Goal: Complete application form: Complete application form

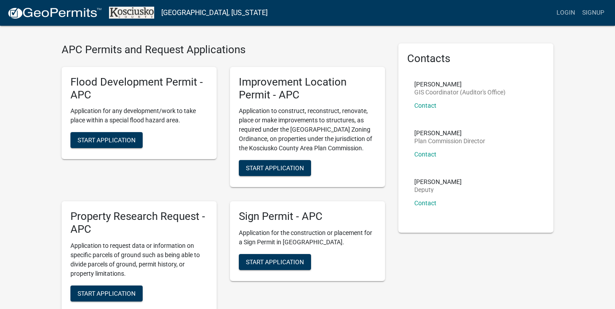
scroll to position [21, 0]
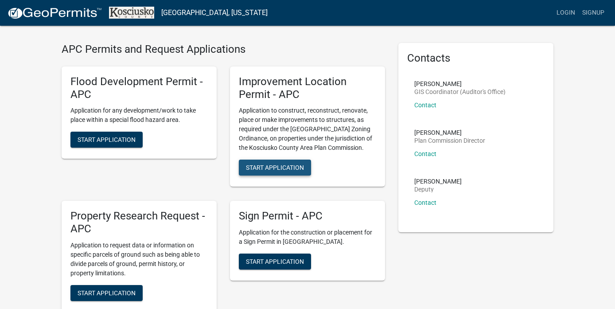
click at [280, 168] on span "Start Application" at bounding box center [275, 167] width 58 height 7
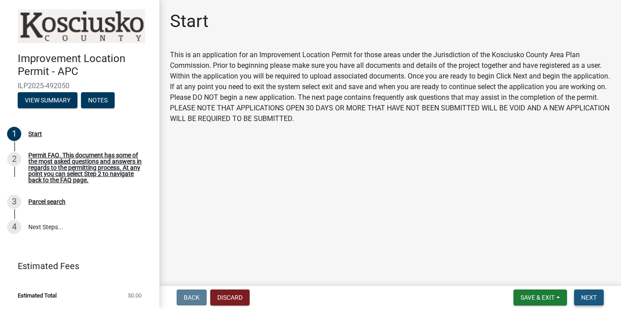
click at [590, 294] on span "Next" at bounding box center [588, 297] width 15 height 7
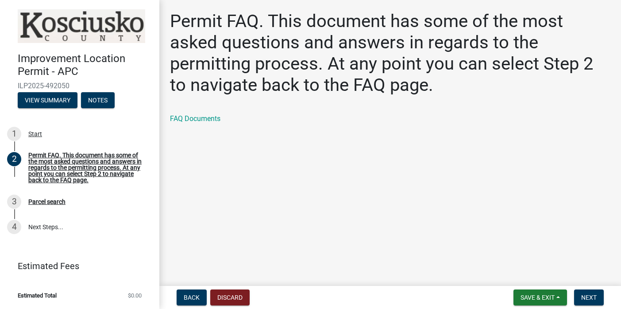
click at [356, 204] on main "Permit FAQ. This document has some of the most asked questions and answers in r…" at bounding box center [390, 141] width 462 height 282
click at [588, 297] on span "Next" at bounding box center [588, 297] width 15 height 7
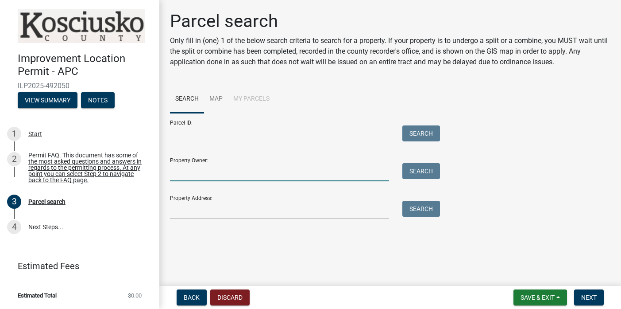
click at [194, 166] on input "Property Owner:" at bounding box center [279, 172] width 219 height 18
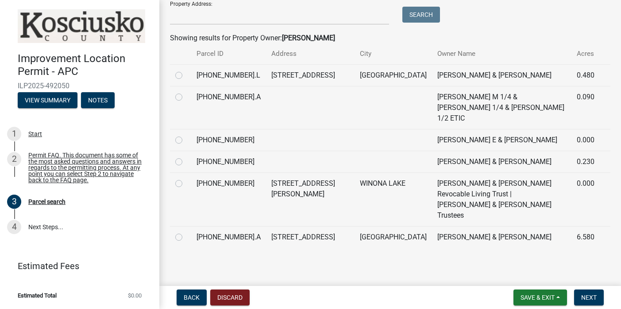
scroll to position [200, 0]
type input "[PERSON_NAME]"
click at [186, 232] on label at bounding box center [186, 232] width 0 height 0
click at [186, 232] on input "radio" at bounding box center [189, 235] width 6 height 6
radio input "true"
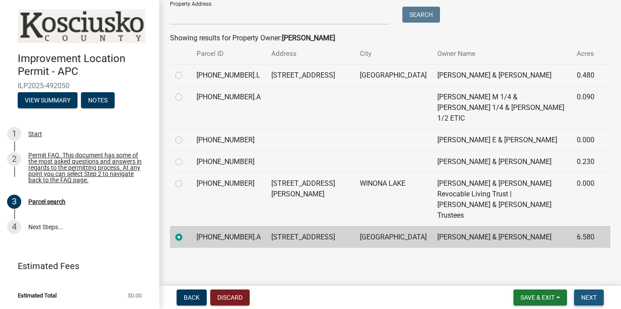
click at [591, 296] on span "Next" at bounding box center [588, 297] width 15 height 7
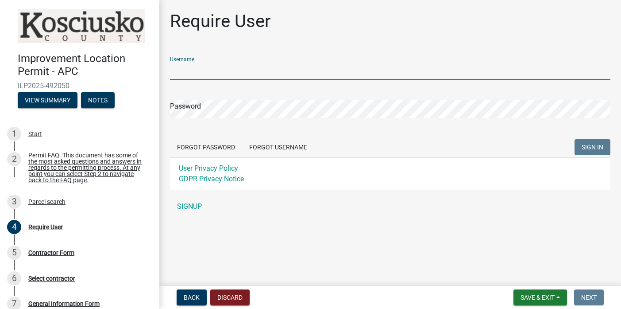
type input "ToddGerst"
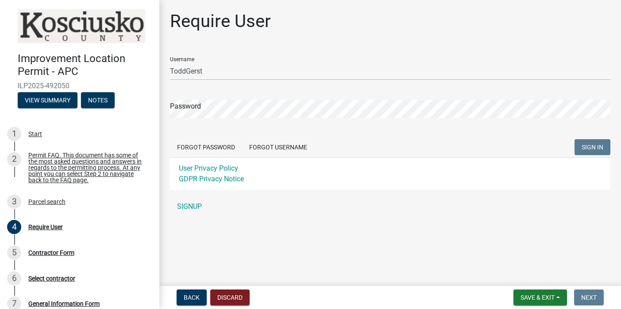
click at [593, 147] on button "SIGN IN" at bounding box center [593, 147] width 36 height 16
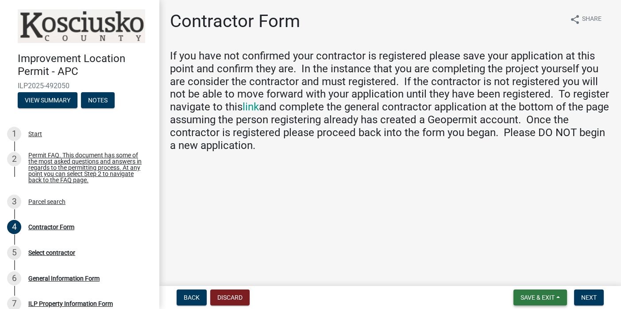
click at [540, 298] on span "Save & Exit" at bounding box center [538, 297] width 34 height 7
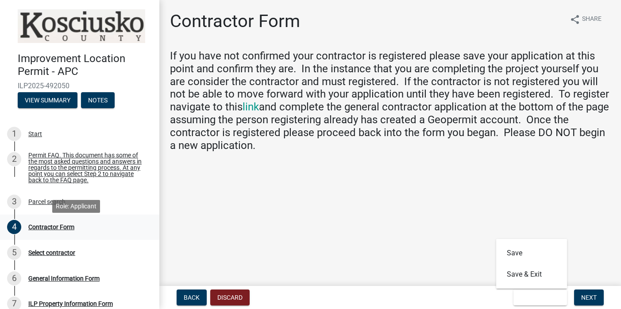
click at [62, 230] on div "Contractor Form" at bounding box center [51, 227] width 46 height 6
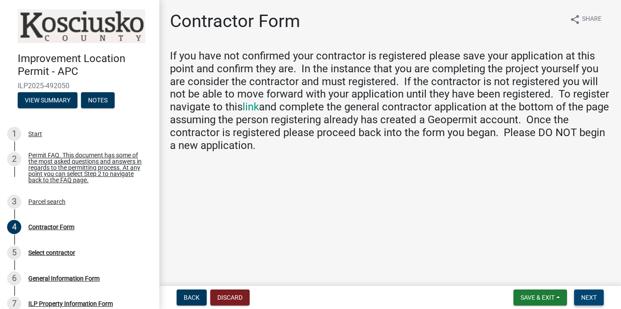
click at [590, 296] on span "Next" at bounding box center [588, 297] width 15 height 7
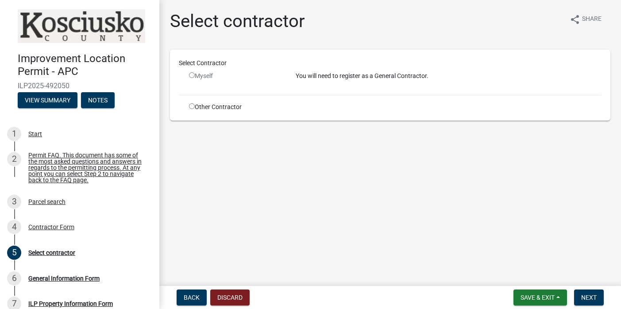
click at [192, 74] on input "radio" at bounding box center [192, 75] width 6 height 6
click at [191, 77] on input "radio" at bounding box center [192, 75] width 6 height 6
click at [194, 75] on input "radio" at bounding box center [192, 75] width 6 height 6
click at [191, 75] on input "radio" at bounding box center [192, 75] width 6 height 6
radio input "false"
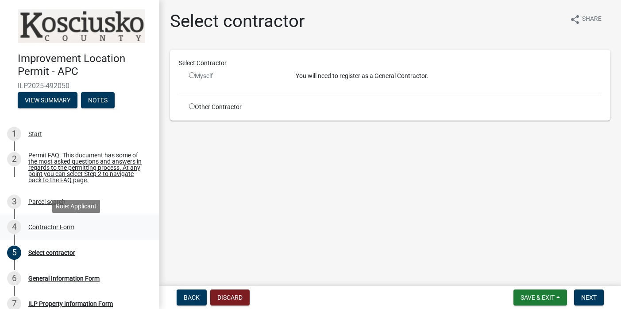
click at [61, 230] on div "Contractor Form" at bounding box center [51, 227] width 46 height 6
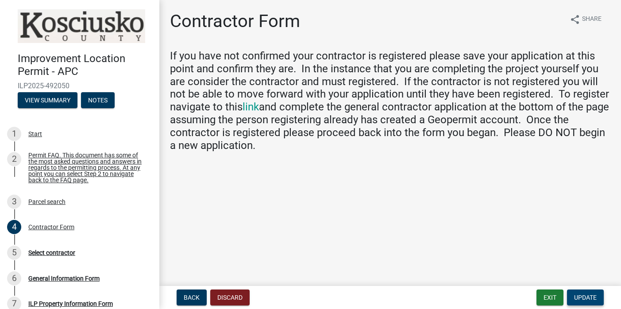
click at [589, 296] on span "Update" at bounding box center [585, 297] width 23 height 7
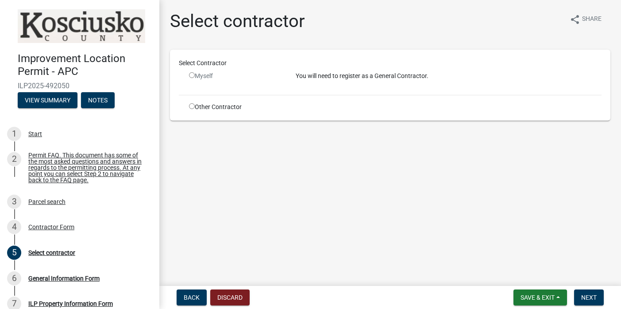
click at [192, 76] on input "radio" at bounding box center [192, 75] width 6 height 6
click at [335, 77] on p "You will need to register as a General Contractor." at bounding box center [449, 75] width 306 height 9
click at [448, 81] on div "You will need to register as a General Contractor." at bounding box center [449, 79] width 320 height 16
click at [193, 77] on input "radio" at bounding box center [192, 75] width 6 height 6
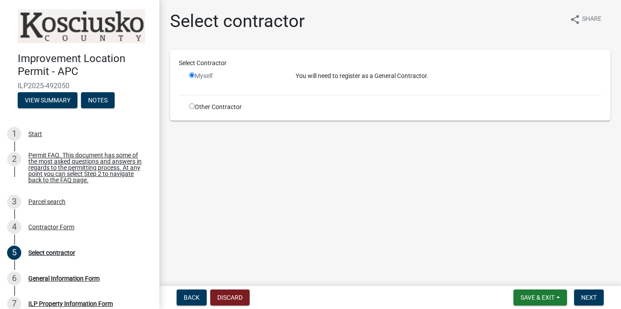
radio input "false"
click at [13, 207] on div "3" at bounding box center [14, 201] width 14 height 14
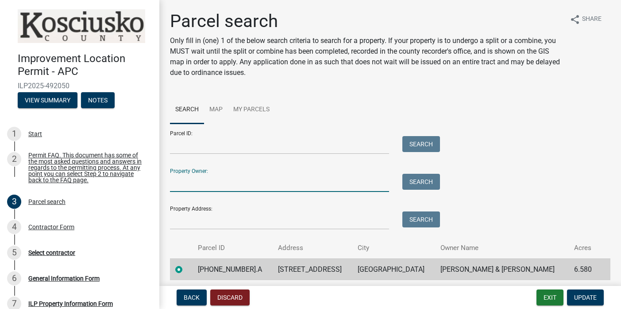
click at [199, 185] on input "Property Owner:" at bounding box center [279, 183] width 219 height 18
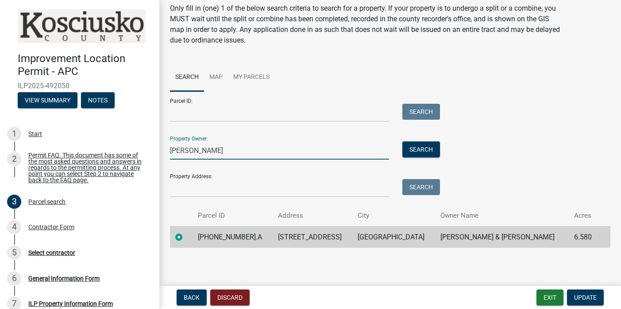
scroll to position [32, 0]
type input "[PERSON_NAME]"
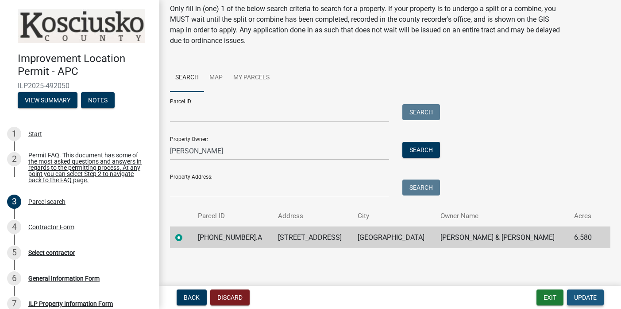
click at [588, 298] on span "Update" at bounding box center [585, 297] width 23 height 7
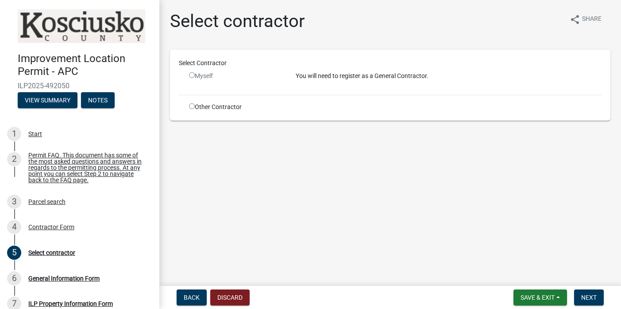
click at [192, 77] on input "radio" at bounding box center [192, 75] width 6 height 6
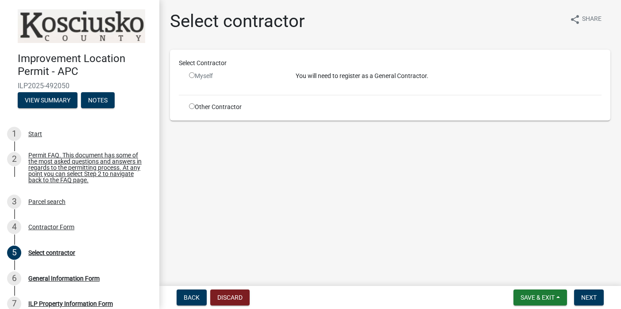
click at [192, 77] on input "radio" at bounding box center [192, 75] width 6 height 6
radio input "false"
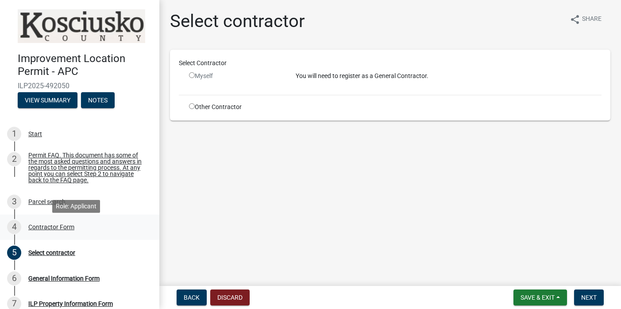
click at [126, 227] on div "4 Contractor Form" at bounding box center [76, 227] width 138 height 14
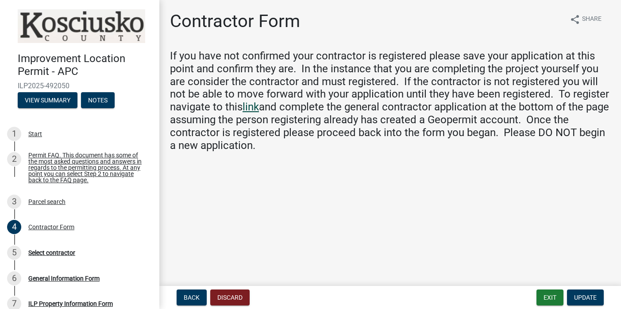
click at [252, 106] on link "link" at bounding box center [251, 107] width 16 height 12
click at [586, 296] on span "Update" at bounding box center [585, 297] width 23 height 7
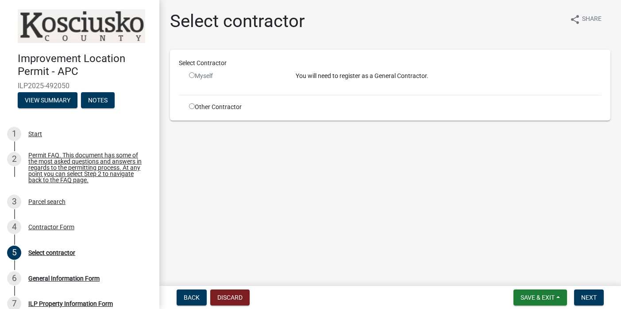
click at [193, 76] on input "radio" at bounding box center [192, 75] width 6 height 6
radio input "false"
click at [47, 98] on button "View Summary" at bounding box center [48, 100] width 60 height 16
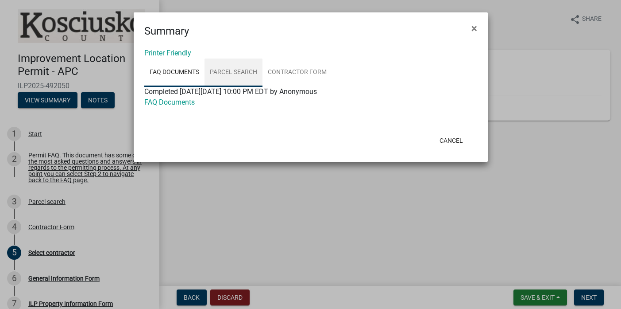
click at [232, 73] on link "Parcel search" at bounding box center [234, 72] width 58 height 28
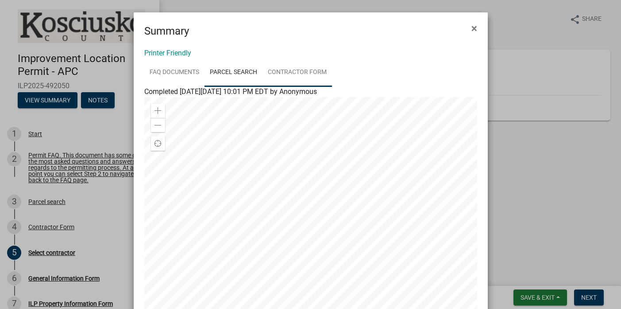
click at [291, 70] on link "Contractor Form" at bounding box center [298, 72] width 70 height 28
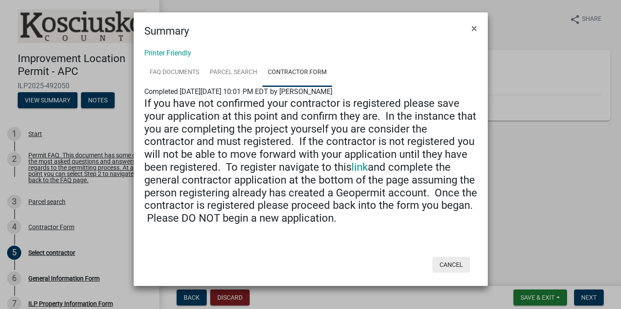
click at [453, 260] on button "Cancel" at bounding box center [452, 264] width 38 height 16
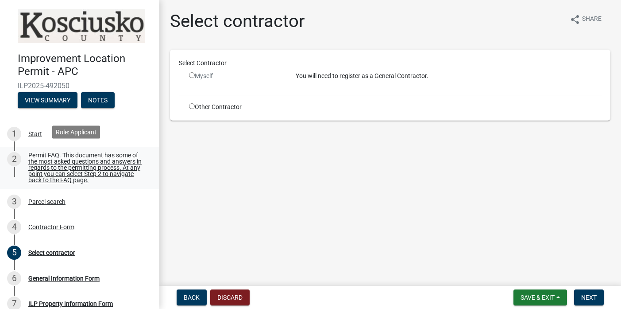
click at [14, 155] on div "2" at bounding box center [14, 159] width 14 height 14
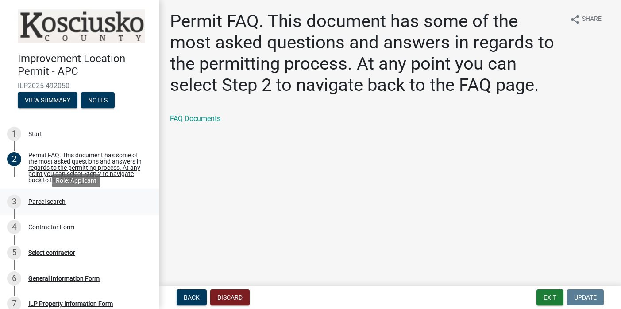
click at [42, 205] on div "Parcel search" at bounding box center [46, 201] width 37 height 6
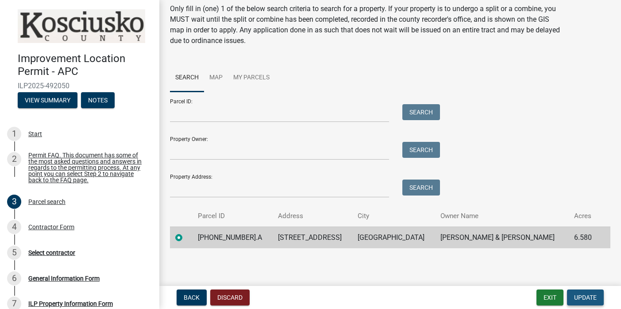
click at [586, 296] on span "Update" at bounding box center [585, 297] width 23 height 7
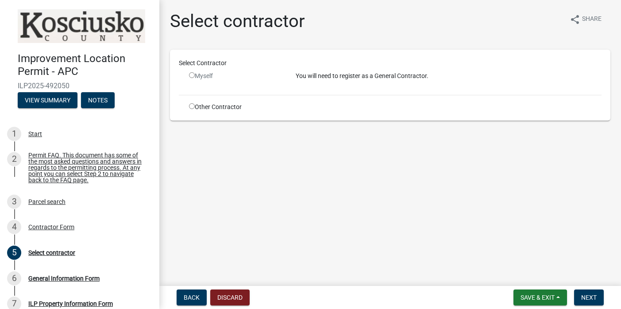
click at [193, 76] on input "radio" at bounding box center [192, 75] width 6 height 6
click at [590, 297] on span "Next" at bounding box center [588, 297] width 15 height 7
click at [194, 77] on div "Myself" at bounding box center [235, 75] width 93 height 9
click at [192, 76] on input "radio" at bounding box center [192, 75] width 6 height 6
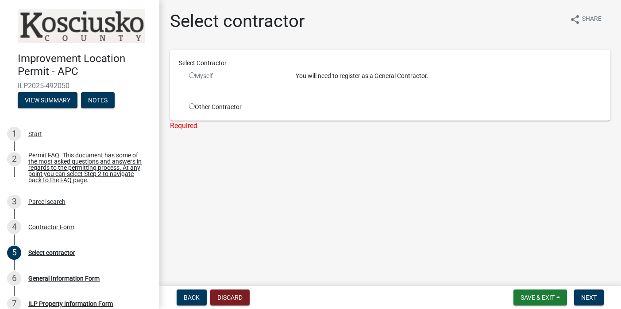
click at [191, 75] on input "radio" at bounding box center [192, 75] width 6 height 6
radio input "false"
click at [51, 205] on div "Parcel search" at bounding box center [46, 201] width 37 height 6
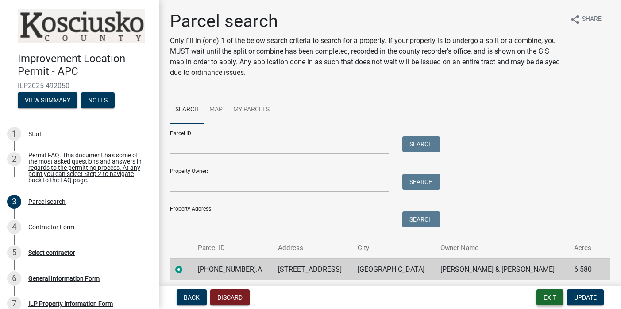
click at [552, 296] on button "Exit" at bounding box center [550, 297] width 27 height 16
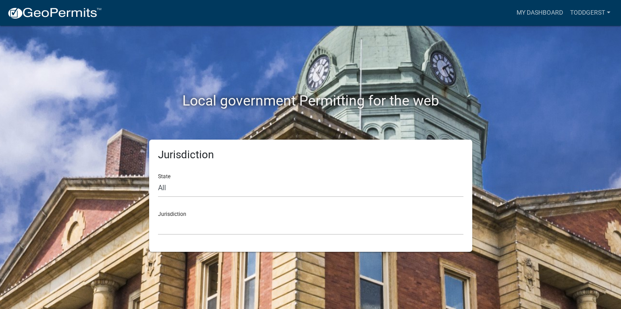
click at [346, 118] on div "Local government Permitting for the web" at bounding box center [310, 82] width 505 height 113
click at [592, 15] on link "Toddgerst" at bounding box center [590, 12] width 47 height 17
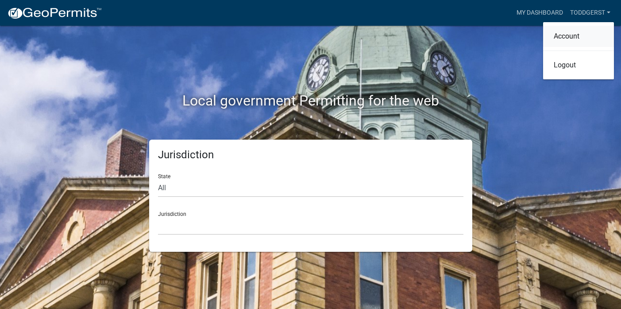
click at [573, 36] on link "Account" at bounding box center [578, 36] width 71 height 21
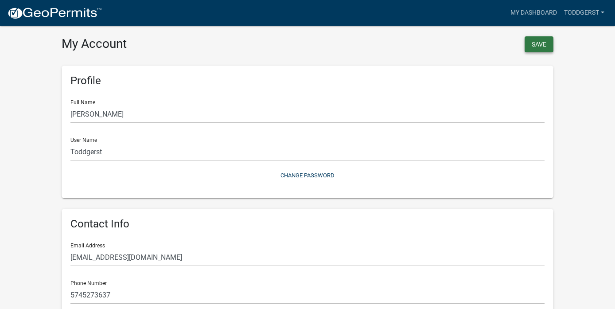
click at [538, 44] on button "Save" at bounding box center [538, 44] width 29 height 16
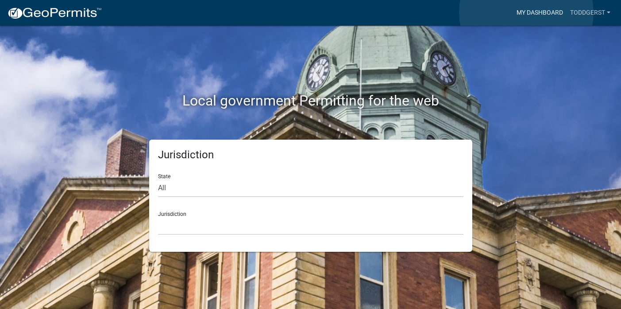
click at [527, 12] on link "My Dashboard" at bounding box center [540, 12] width 54 height 17
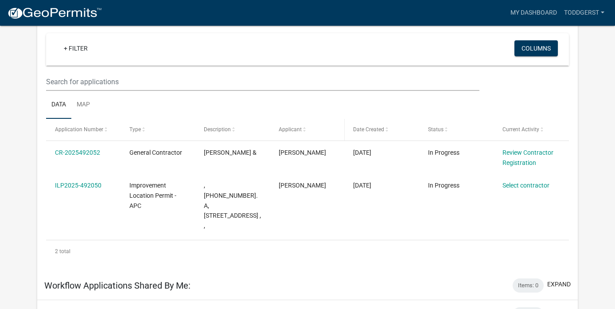
scroll to position [82, 0]
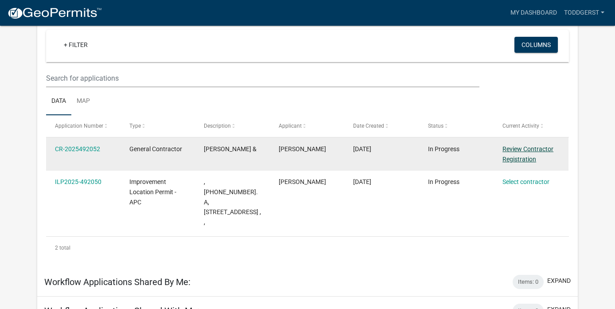
click at [530, 151] on link "Review Contractor Registration" at bounding box center [527, 153] width 51 height 17
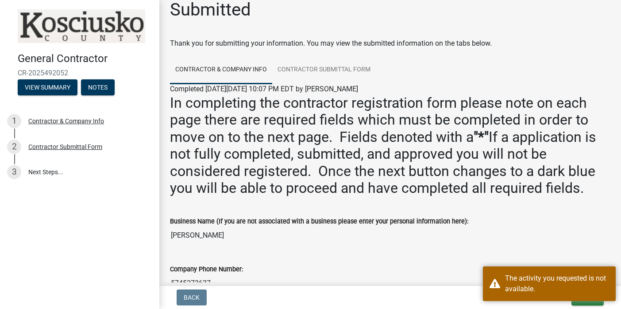
scroll to position [12, 0]
click at [54, 88] on button "View Summary" at bounding box center [48, 87] width 60 height 16
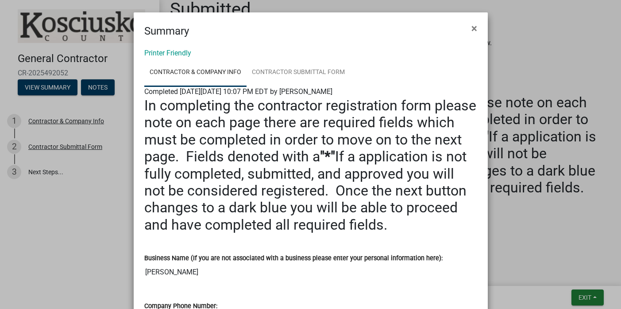
scroll to position [0, 0]
click at [472, 27] on span "×" at bounding box center [475, 28] width 6 height 12
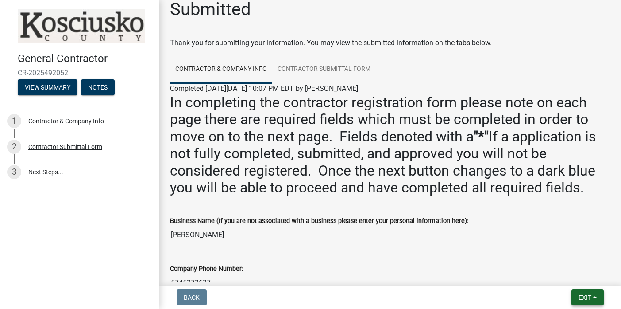
click at [587, 298] on span "Exit" at bounding box center [585, 297] width 13 height 7
click at [17, 173] on div "3" at bounding box center [14, 172] width 14 height 14
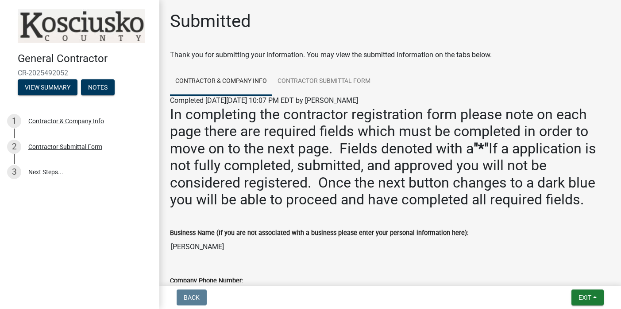
click at [196, 299] on span "Back" at bounding box center [192, 297] width 16 height 7
click at [196, 298] on span "Back" at bounding box center [192, 297] width 16 height 7
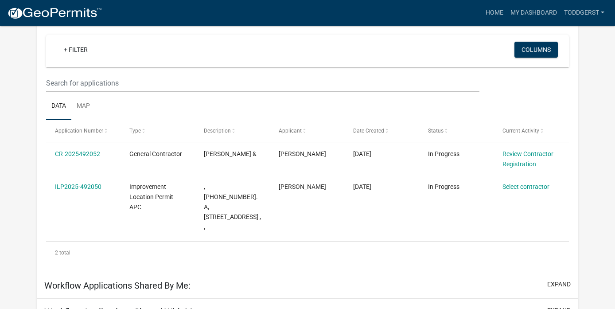
scroll to position [94, 0]
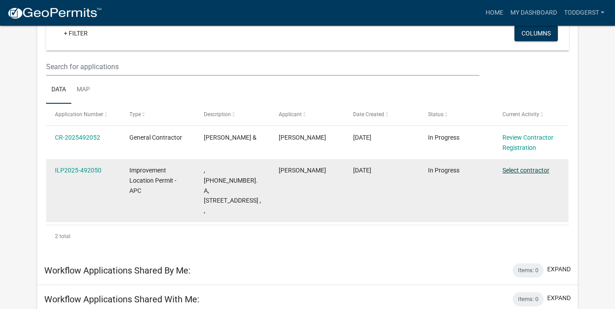
click at [531, 171] on link "Select contractor" at bounding box center [525, 170] width 47 height 7
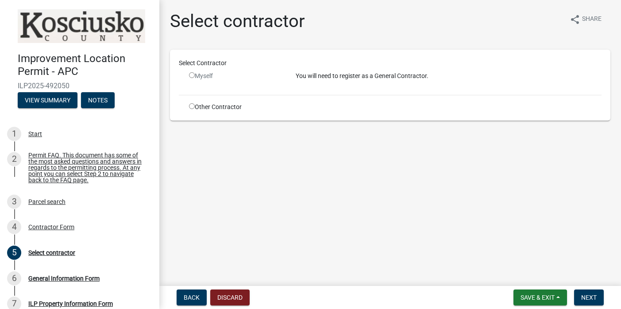
click at [192, 75] on input "radio" at bounding box center [192, 75] width 6 height 6
radio input "false"
click at [43, 230] on div "Contractor Form" at bounding box center [51, 227] width 46 height 6
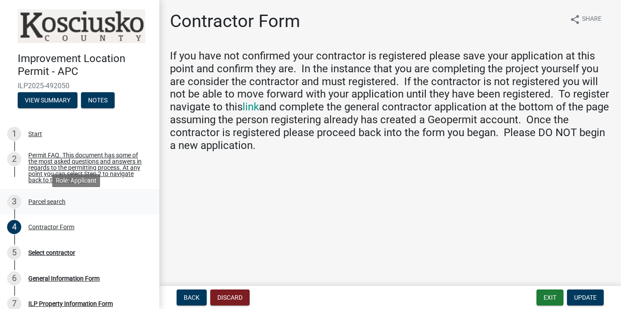
click at [46, 205] on div "Parcel search" at bounding box center [46, 201] width 37 height 6
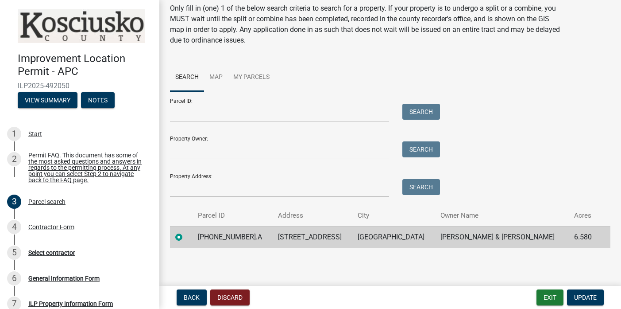
scroll to position [32, 0]
click at [591, 296] on span "Update" at bounding box center [585, 297] width 23 height 7
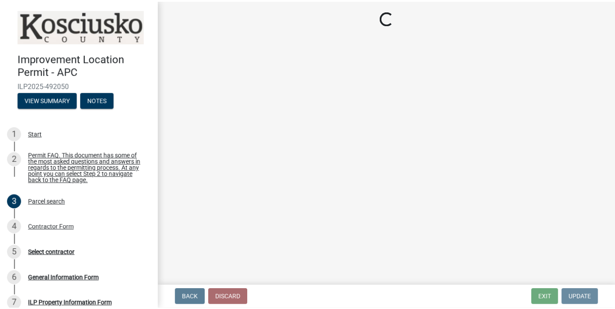
scroll to position [0, 0]
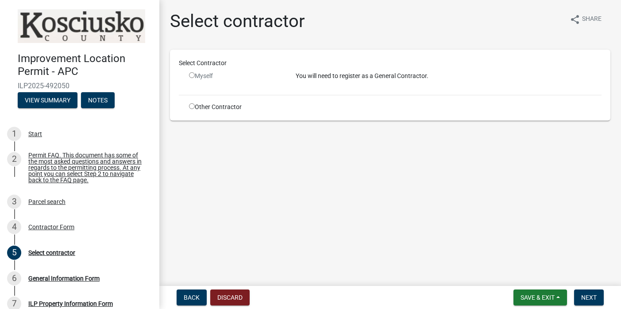
click at [192, 75] on input "radio" at bounding box center [192, 75] width 6 height 6
click at [192, 76] on input "radio" at bounding box center [192, 75] width 6 height 6
radio input "false"
click at [52, 97] on button "View Summary" at bounding box center [48, 100] width 60 height 16
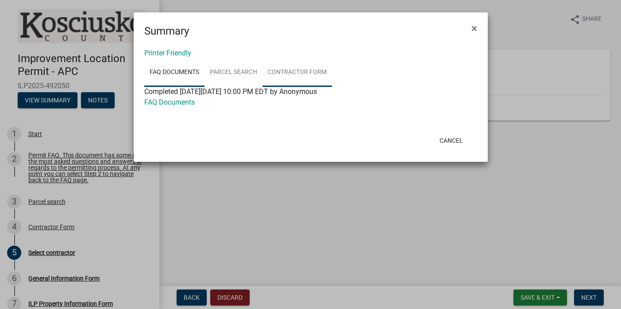
click at [287, 74] on link "Contractor Form" at bounding box center [298, 72] width 70 height 28
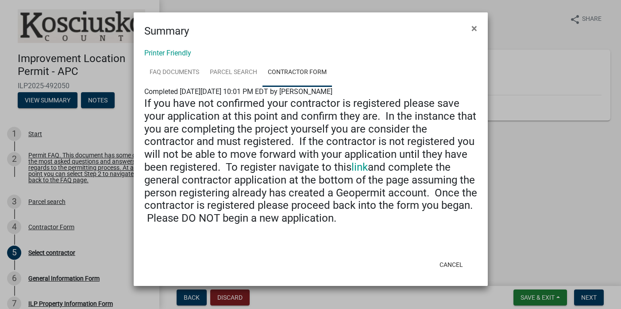
click at [353, 204] on h4 "If you have not confirmed your contractor is registered please save your applic…" at bounding box center [310, 161] width 333 height 128
click at [454, 260] on button "Cancel" at bounding box center [452, 264] width 38 height 16
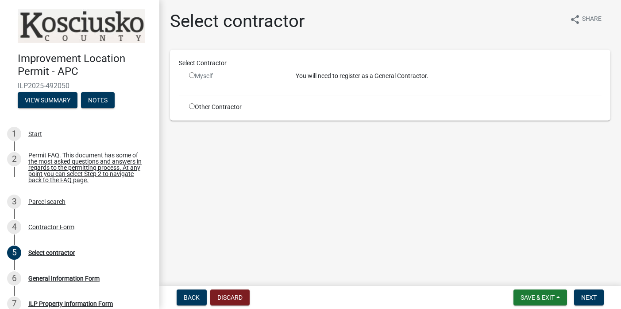
click at [194, 108] on div "Other Contractor" at bounding box center [235, 106] width 107 height 9
click at [191, 106] on input "radio" at bounding box center [192, 106] width 6 height 6
radio input "true"
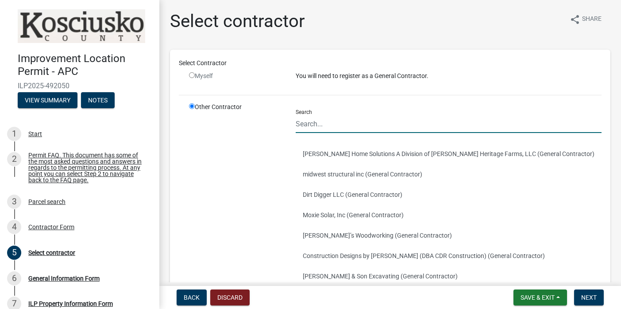
click at [307, 123] on input "Search" at bounding box center [449, 124] width 306 height 18
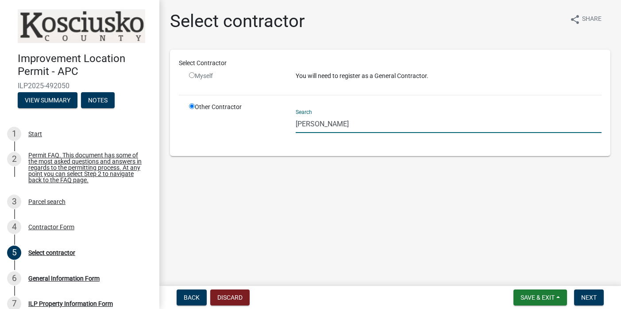
type input "[PERSON_NAME]"
click at [542, 296] on span "Save & Exit" at bounding box center [538, 297] width 34 height 7
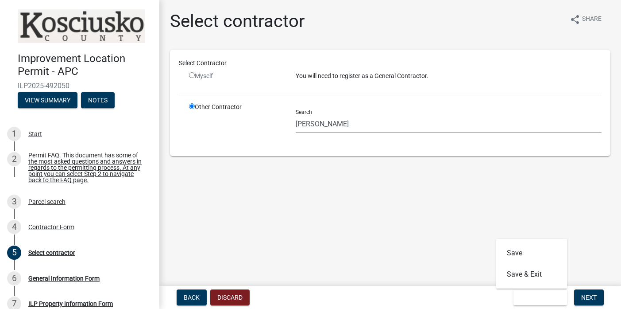
click at [193, 77] on input "radio" at bounding box center [192, 75] width 6 height 6
radio input "false"
radio input "true"
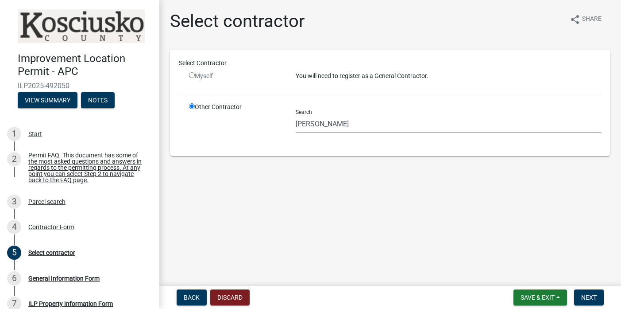
click at [193, 77] on input "radio" at bounding box center [192, 75] width 6 height 6
radio input "false"
radio input "true"
click at [595, 297] on span "Next" at bounding box center [588, 297] width 15 height 7
click at [185, 161] on div "Required" at bounding box center [390, 161] width 441 height 11
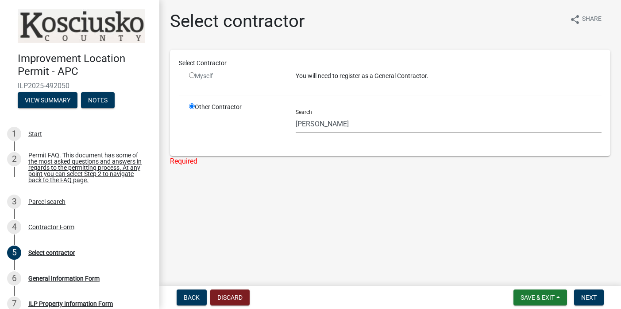
click at [190, 77] on input "radio" at bounding box center [192, 75] width 6 height 6
radio input "false"
radio input "true"
click at [232, 295] on button "Discard" at bounding box center [229, 297] width 39 height 16
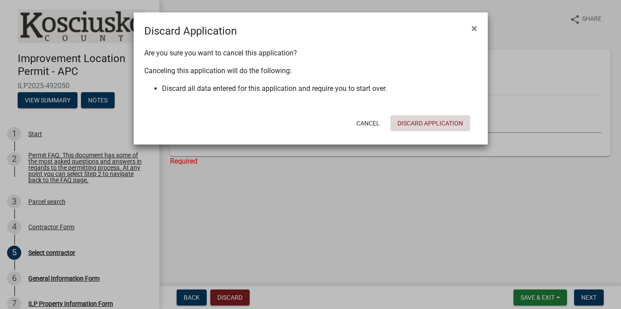
click at [430, 125] on button "Discard Application" at bounding box center [431, 123] width 80 height 16
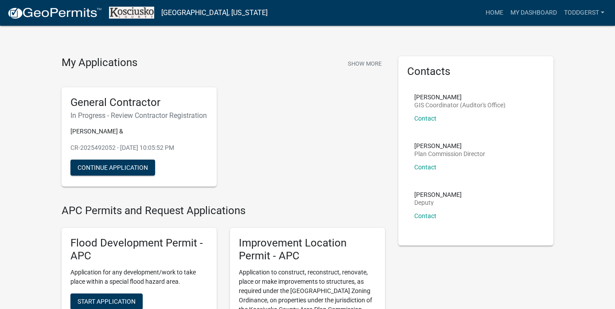
scroll to position [8, 0]
click at [105, 174] on button "Continue Application" at bounding box center [112, 167] width 85 height 16
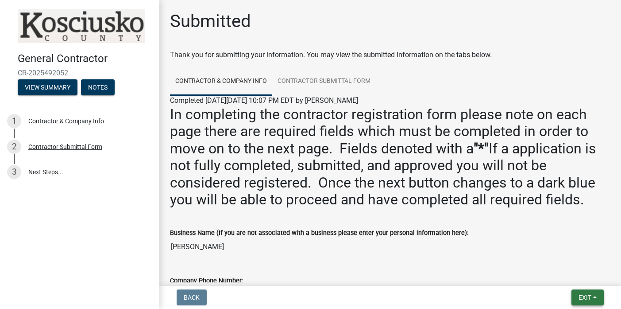
click at [585, 297] on span "Exit" at bounding box center [585, 297] width 13 height 7
click at [557, 275] on button "Save & Exit" at bounding box center [569, 273] width 71 height 21
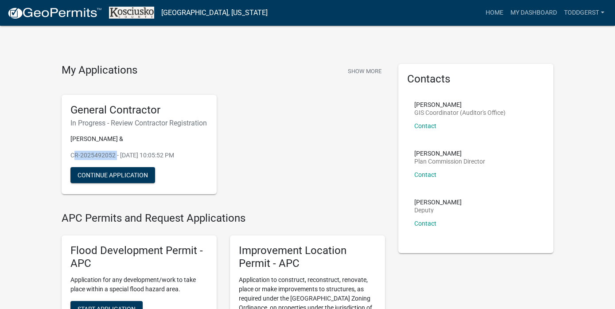
drag, startPoint x: 115, startPoint y: 163, endPoint x: 70, endPoint y: 159, distance: 44.5
click at [70, 159] on p "CR-2025492052 - [DATE] 10:05:52 PM" at bounding box center [138, 155] width 137 height 9
copy p "CR-2025492052"
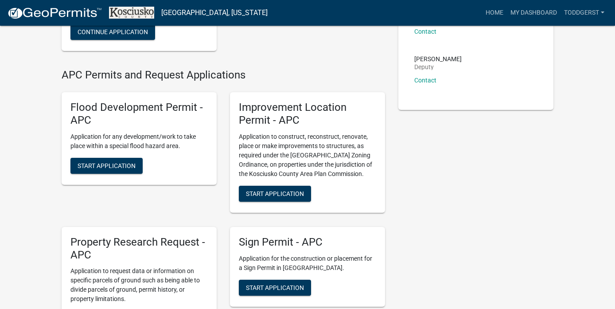
scroll to position [143, 0]
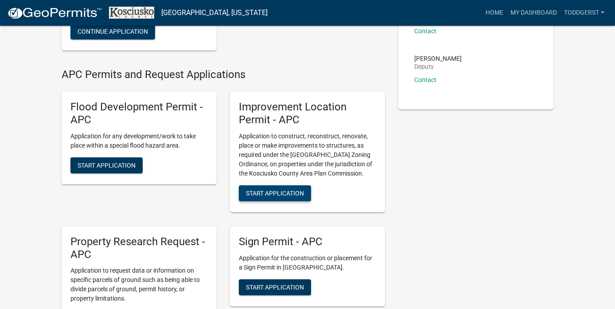
click at [278, 196] on span "Start Application" at bounding box center [275, 192] width 58 height 7
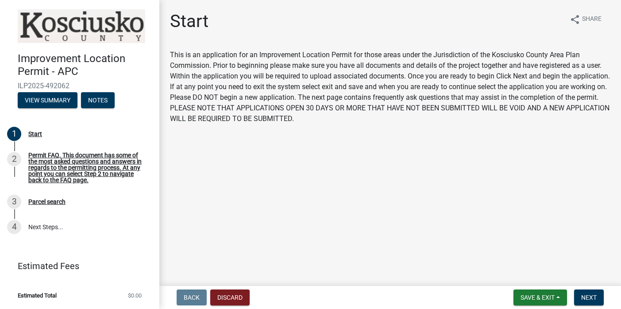
click at [224, 198] on main "Start share Share This is an application for an Improvement Location Permit for…" at bounding box center [390, 141] width 462 height 282
click at [55, 100] on button "View Summary" at bounding box center [48, 100] width 60 height 16
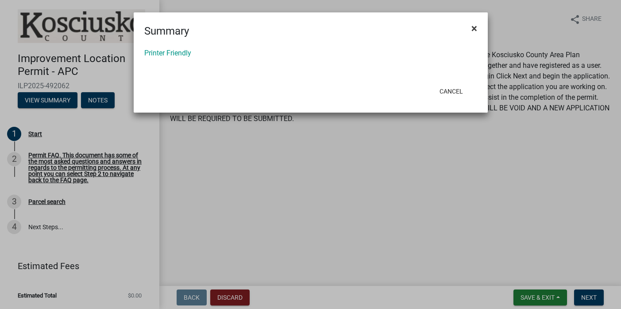
click at [473, 27] on span "×" at bounding box center [475, 28] width 6 height 12
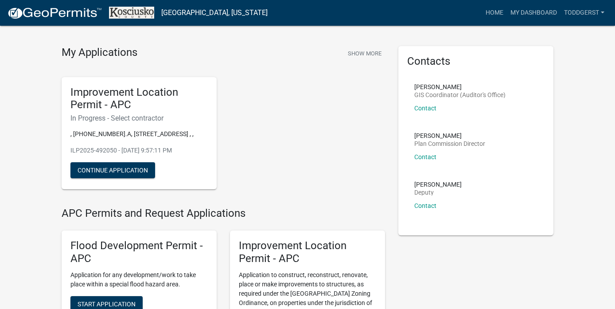
click at [242, 194] on div "Improvement Location Permit - APC In Progress - Select contractor , 001-011-007…" at bounding box center [223, 133] width 337 height 127
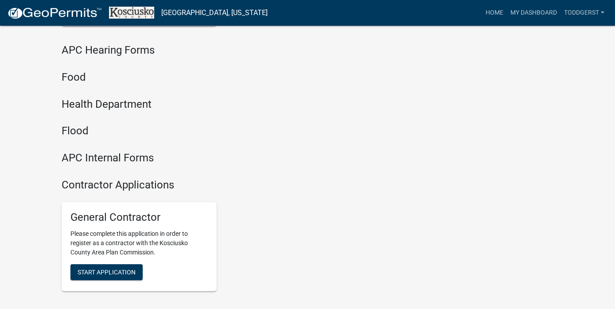
scroll to position [1132, 0]
click at [100, 267] on span "Start Application" at bounding box center [106, 270] width 58 height 7
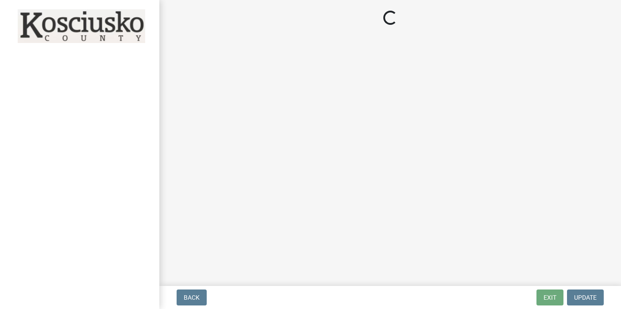
select select "In"
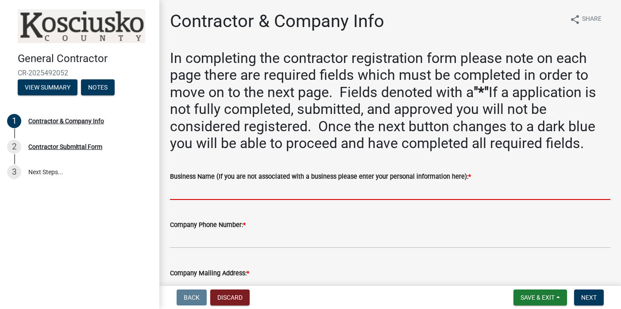
click at [215, 183] on input "Business Name (If you are not associated with a business please enter your pers…" at bounding box center [390, 191] width 441 height 18
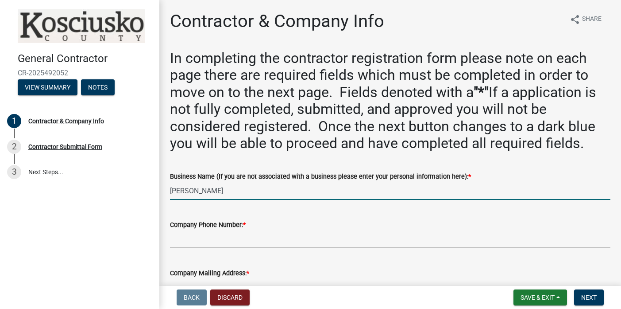
type input "[PERSON_NAME]"
click at [215, 238] on input "Company Phone Number: *" at bounding box center [390, 239] width 441 height 18
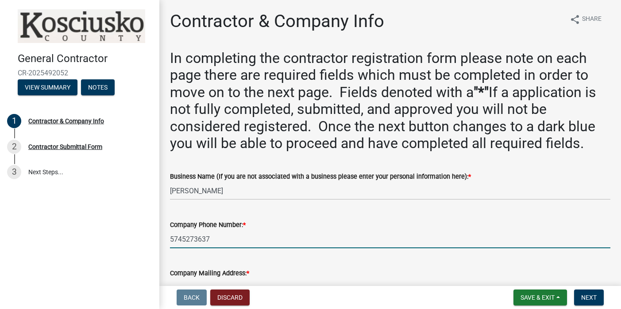
type input "5745273637"
click at [212, 274] on label "Company Mailing Address: *" at bounding box center [209, 273] width 79 height 6
click at [212, 278] on input "Company Mailing Address: *" at bounding box center [390, 287] width 441 height 18
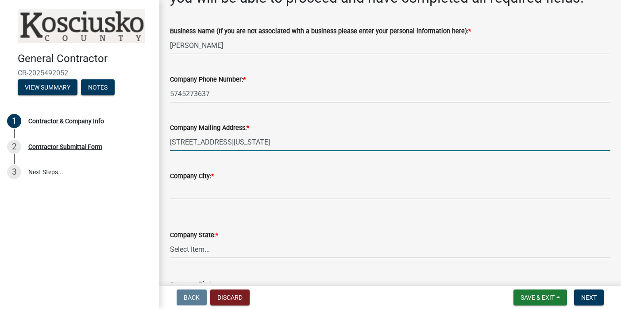
type input "2303 S Country Club Road Warsaw Indiana 46580 S country club road"
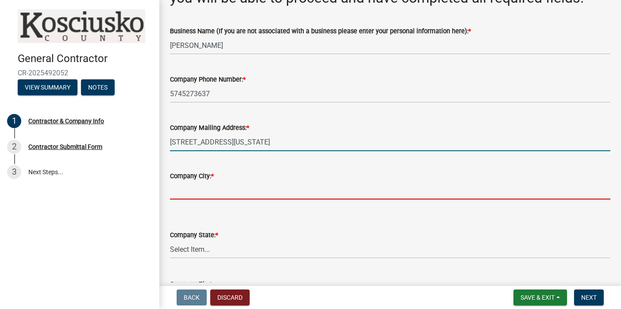
click at [196, 184] on input "Company City: *" at bounding box center [390, 190] width 441 height 18
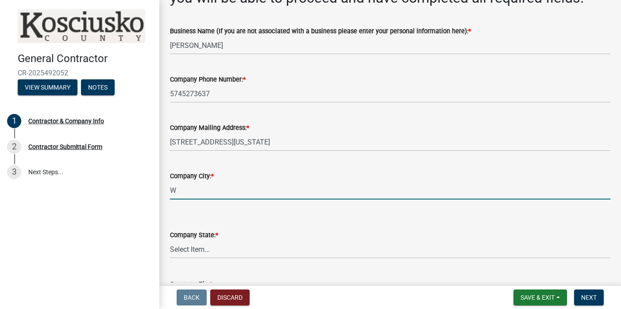
type input "W"
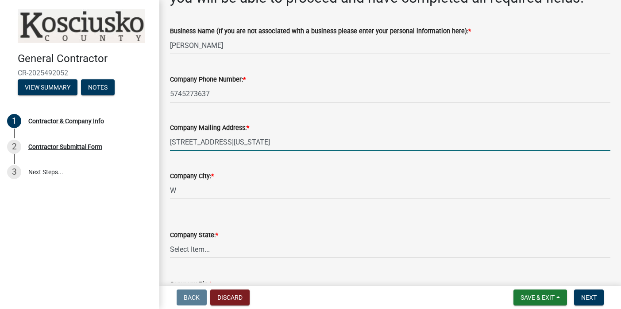
click at [332, 140] on input "2303 S Country Club Road Warsaw Indiana 46580 S country club road" at bounding box center [390, 142] width 441 height 18
drag, startPoint x: 391, startPoint y: 140, endPoint x: 255, endPoint y: 140, distance: 135.9
click at [255, 140] on input "2303 S Country Club Road Warsaw Indiana 46580 S country club road" at bounding box center [390, 142] width 441 height 18
type input "[STREET_ADDRESS]"
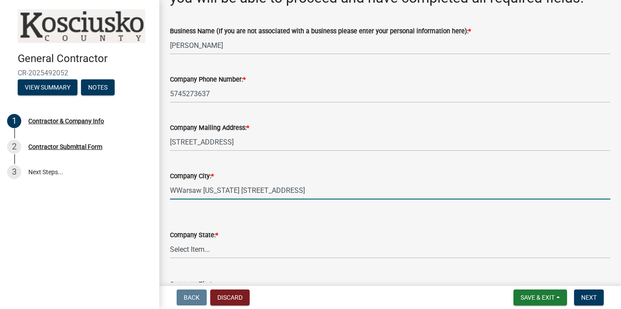
click at [175, 190] on input "WWarsaw Indiana 46580 S country club road" at bounding box center [390, 190] width 441 height 18
drag, startPoint x: 308, startPoint y: 186, endPoint x: 198, endPoint y: 193, distance: 110.9
click at [198, 193] on input "Warsaw Indiana 46580 S country club road" at bounding box center [390, 190] width 441 height 18
type input "[GEOGRAPHIC_DATA]"
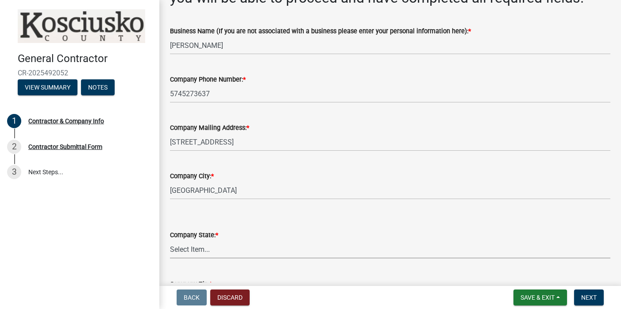
select select "IN"
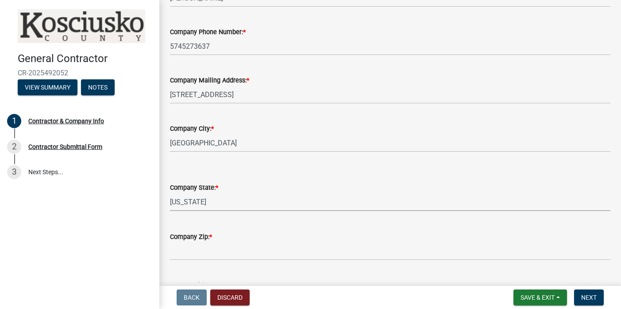
scroll to position [195, 0]
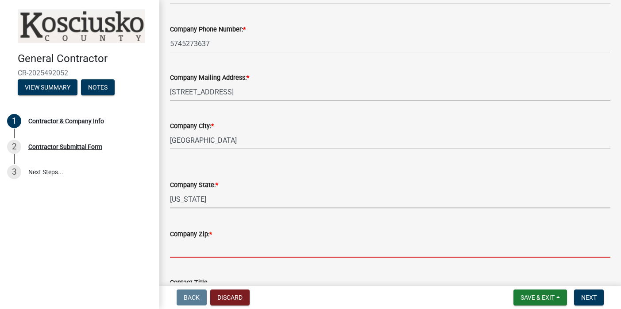
click at [201, 250] on input "Company Zip: *" at bounding box center [390, 248] width 441 height 18
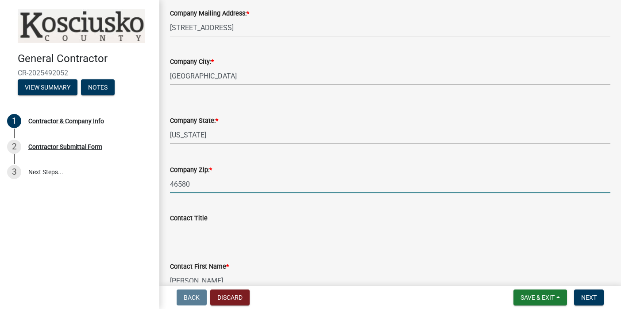
scroll to position [261, 0]
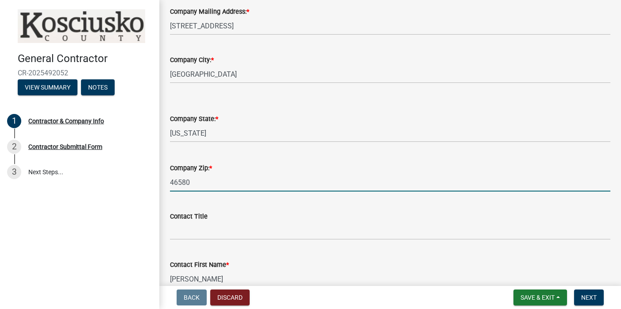
type input "46580"
click at [199, 231] on input "Contact Title" at bounding box center [390, 230] width 441 height 18
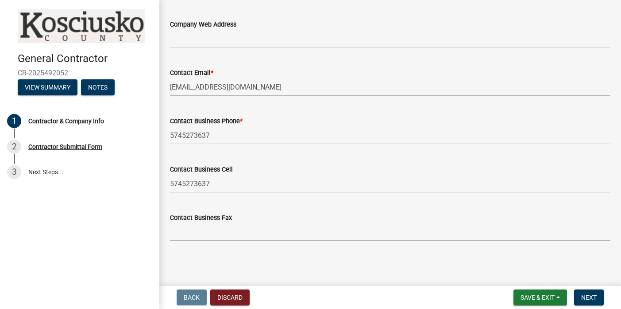
scroll to position [850, 0]
click at [543, 295] on span "Save & Exit" at bounding box center [538, 297] width 34 height 7
click at [515, 254] on button "Save" at bounding box center [531, 252] width 71 height 21
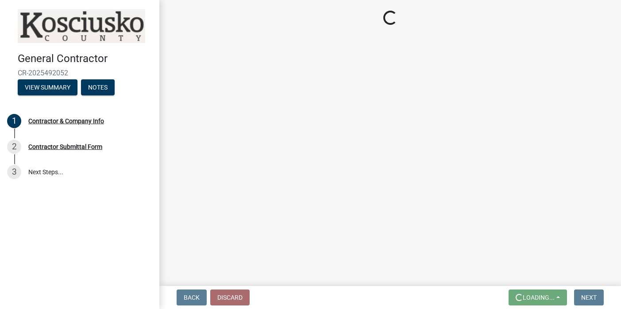
scroll to position [0, 0]
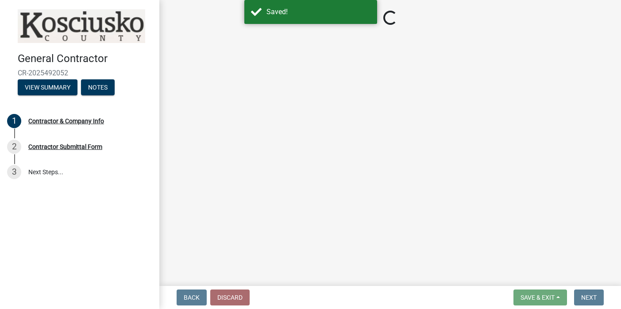
select select "IN"
select select "In"
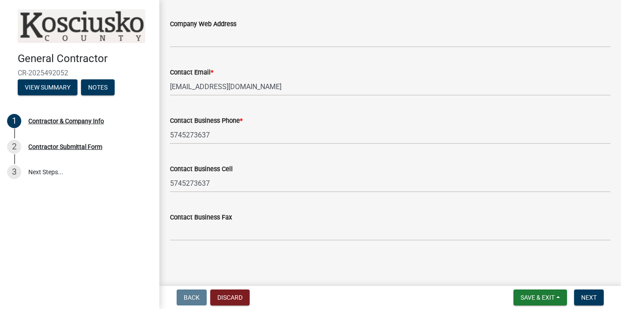
scroll to position [850, 0]
click at [589, 296] on span "Next" at bounding box center [588, 297] width 15 height 7
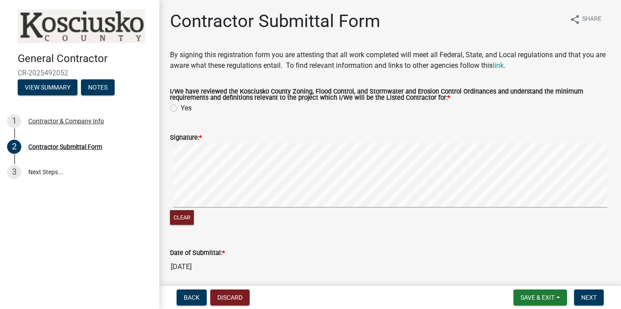
click at [181, 107] on label "Yes" at bounding box center [186, 108] width 11 height 11
click at [181, 107] on input "Yes" at bounding box center [184, 106] width 6 height 6
radio input "true"
click at [217, 141] on div "Signature: *" at bounding box center [390, 137] width 441 height 11
click at [191, 136] on label "Signature: *" at bounding box center [186, 138] width 32 height 6
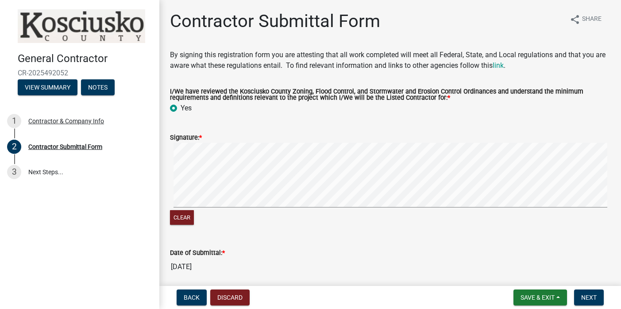
click at [201, 139] on label "Signature: *" at bounding box center [186, 138] width 32 height 6
click at [202, 137] on span "*" at bounding box center [200, 138] width 3 height 8
click at [202, 136] on span "*" at bounding box center [200, 138] width 3 height 8
click at [202, 137] on label "Signature: *" at bounding box center [186, 138] width 32 height 6
click at [504, 67] on link "link" at bounding box center [498, 65] width 11 height 8
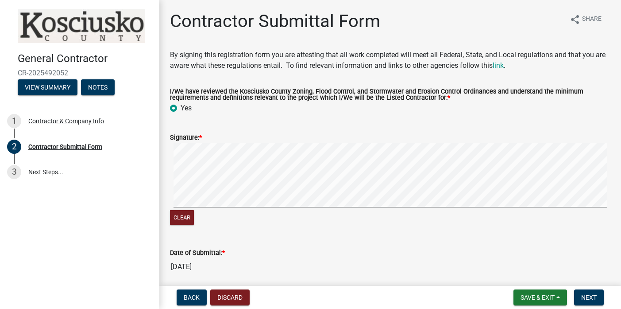
click at [202, 136] on span "*" at bounding box center [200, 138] width 3 height 8
click at [185, 220] on button "Clear" at bounding box center [182, 217] width 24 height 15
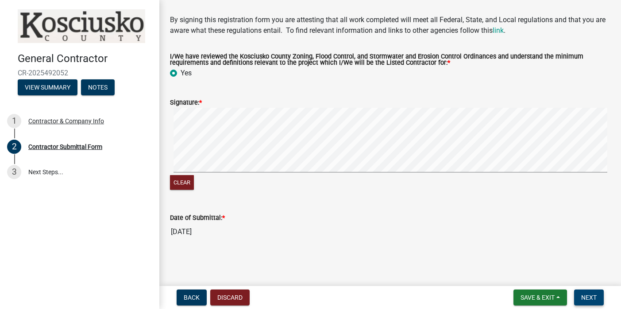
click at [591, 297] on span "Next" at bounding box center [588, 297] width 15 height 7
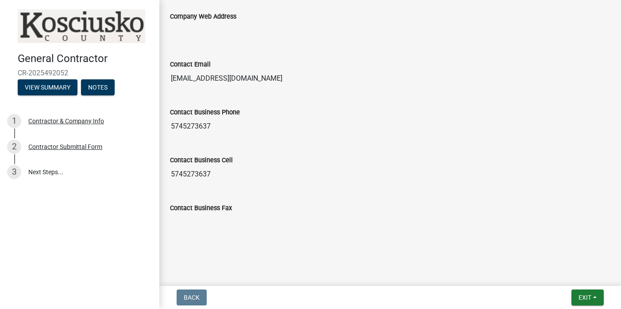
click at [196, 296] on span "Back" at bounding box center [192, 297] width 16 height 7
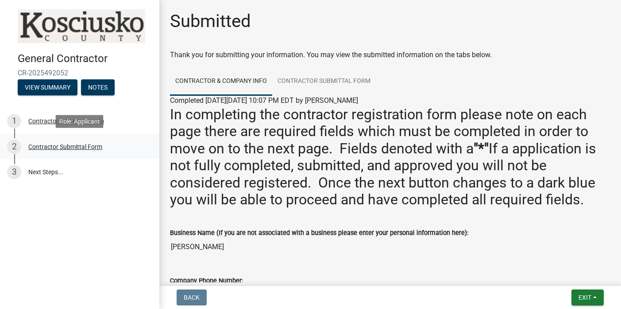
click at [66, 149] on div "Contractor Submittal Form" at bounding box center [65, 146] width 74 height 6
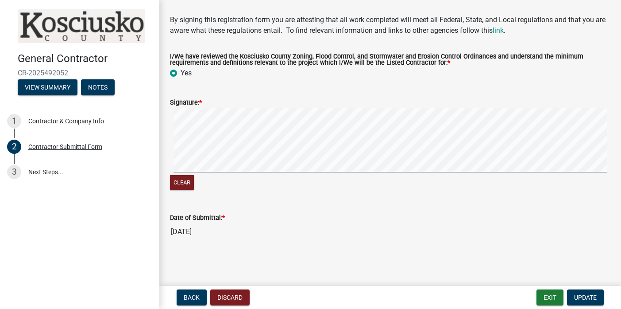
click at [87, 215] on div "General Contractor CR-2025492052 View Summary Notes 1 Contractor & Company Info…" at bounding box center [79, 154] width 159 height 309
